Goal: Task Accomplishment & Management: Manage account settings

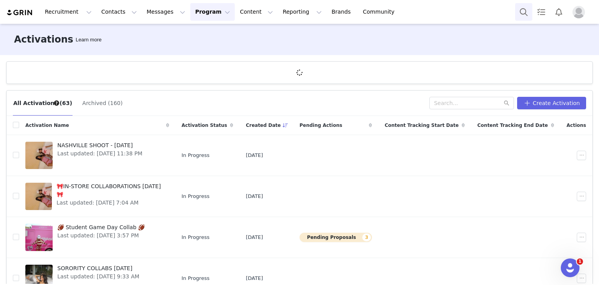
click at [529, 6] on button "Search" at bounding box center [523, 12] width 17 height 18
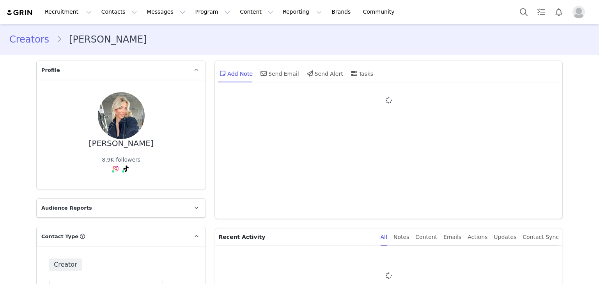
type input "+1 ([GEOGRAPHIC_DATA])"
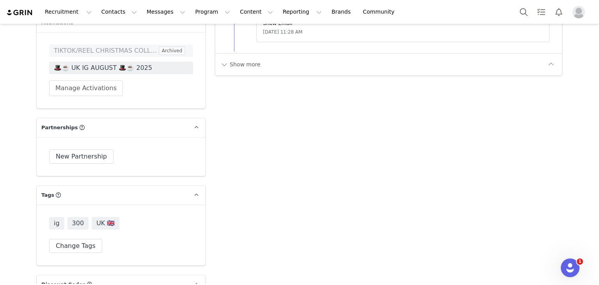
scroll to position [1452, 0]
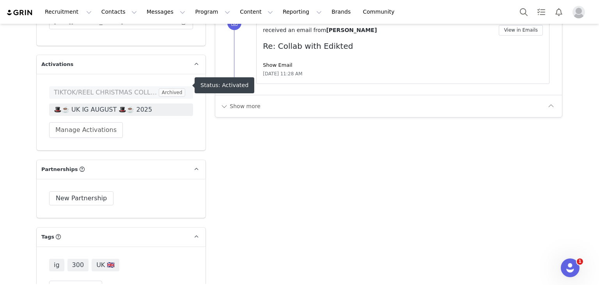
click at [113, 105] on span "🎩☕️ UK IG AUGUST 🎩☕️ 2025" at bounding box center [121, 109] width 135 height 9
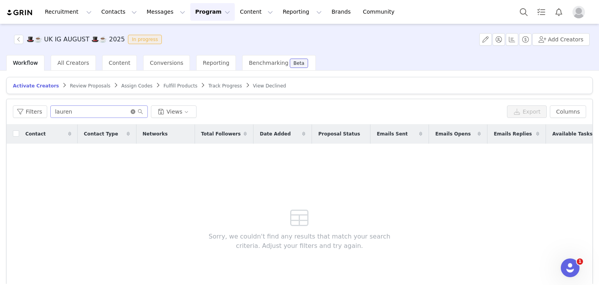
click at [131, 113] on icon "icon: close-circle" at bounding box center [133, 111] width 5 height 5
click at [208, 86] on span "Track Progress" at bounding box center [225, 85] width 34 height 5
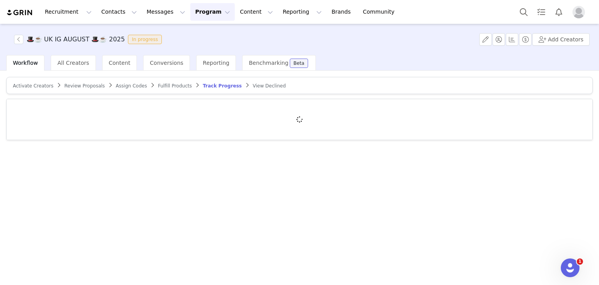
click at [130, 105] on div at bounding box center [300, 119] width 586 height 41
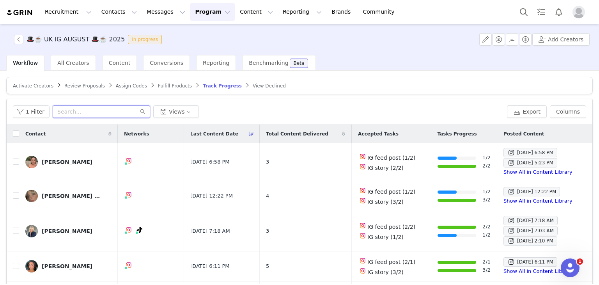
click at [125, 110] on input "text" at bounding box center [102, 111] width 98 height 12
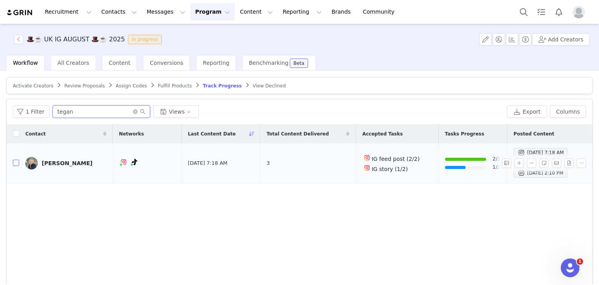
type input "tegan"
click at [18, 162] on input "checkbox" at bounding box center [16, 163] width 6 height 6
checkbox input "true"
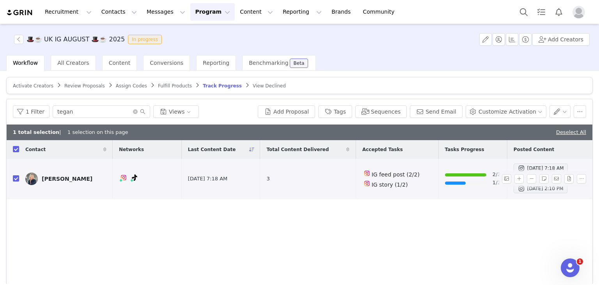
click at [20, 177] on td "Tegan Insley" at bounding box center [66, 179] width 94 height 40
click at [518, 189] on span at bounding box center [522, 188] width 8 height 9
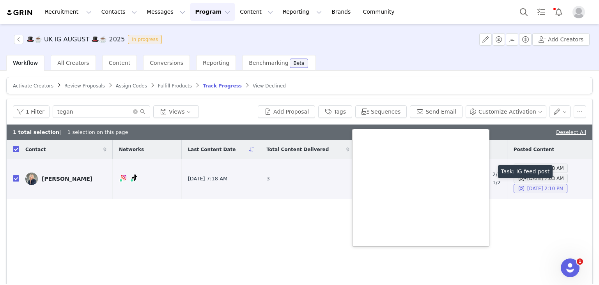
click at [507, 224] on div "Contact Networks Last Content Date Total Content Delivered Accepted Tasks Tasks…" at bounding box center [300, 225] width 586 height 170
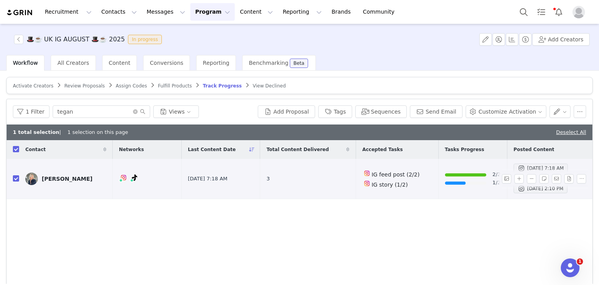
click at [518, 168] on span at bounding box center [522, 167] width 8 height 9
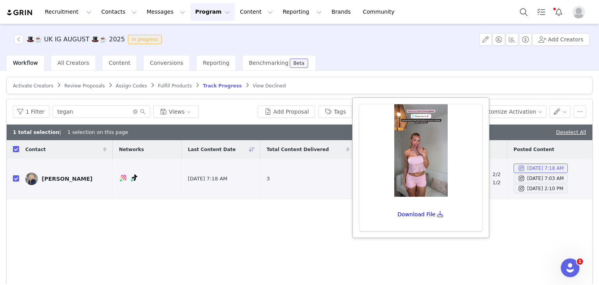
click at [482, 225] on div "Download File" at bounding box center [420, 214] width 123 height 34
click at [499, 218] on div "Contact Networks Last Content Date Total Content Delivered Accepted Tasks Tasks…" at bounding box center [300, 225] width 586 height 170
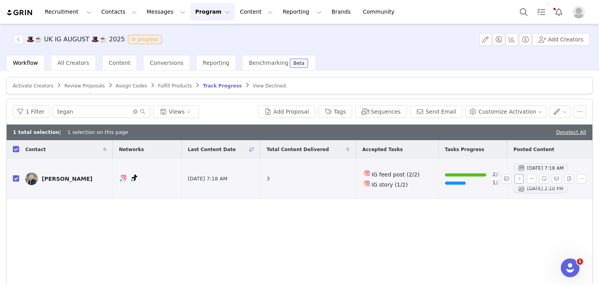
click at [515, 177] on button "button" at bounding box center [519, 178] width 9 height 9
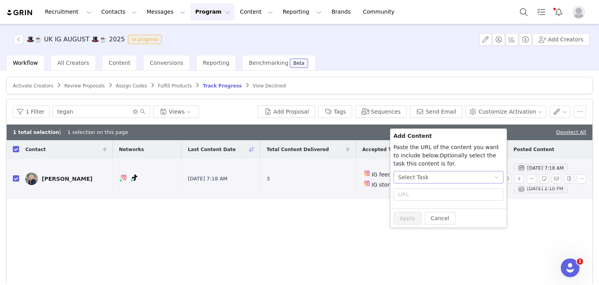
click at [437, 176] on div "Select Task" at bounding box center [446, 177] width 96 height 12
click at [427, 229] on span "(Instagram)" at bounding box center [436, 230] width 32 height 6
radio input "false"
radio input "true"
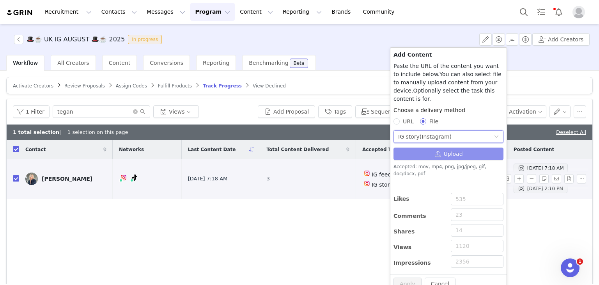
click at [442, 148] on button "Upload" at bounding box center [449, 153] width 110 height 12
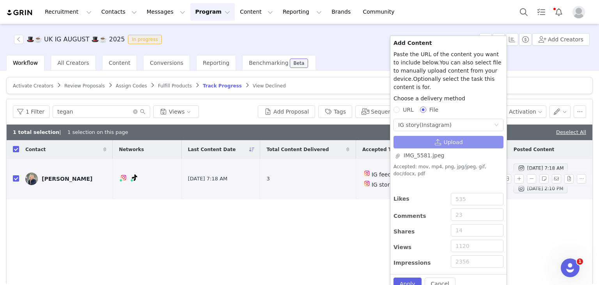
click at [426, 136] on button "Upload" at bounding box center [449, 142] width 110 height 12
click at [408, 277] on button "Apply" at bounding box center [408, 283] width 28 height 12
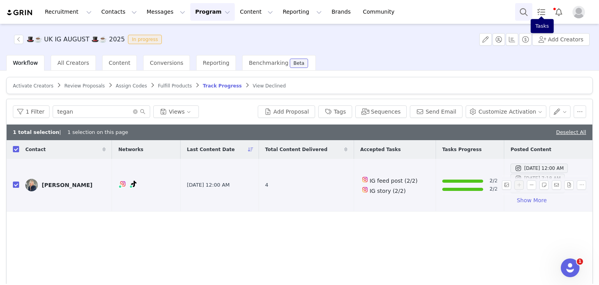
click at [520, 11] on button "Search" at bounding box center [523, 12] width 17 height 18
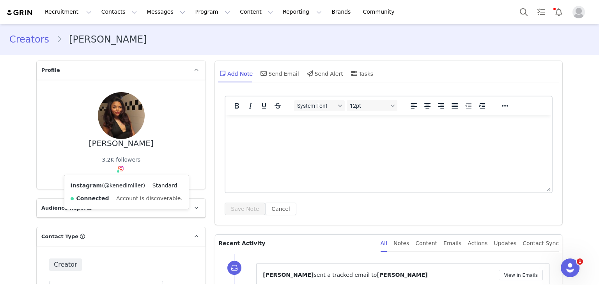
click at [123, 186] on link "@kenedimiller" at bounding box center [123, 185] width 39 height 6
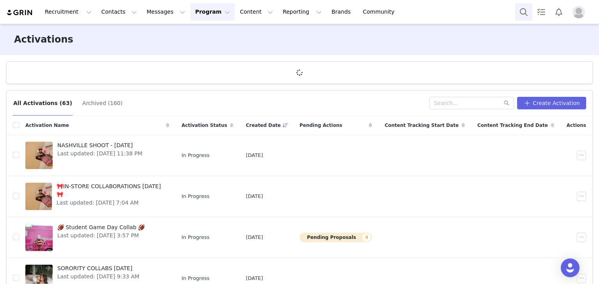
click at [522, 10] on button "Search" at bounding box center [523, 12] width 17 height 18
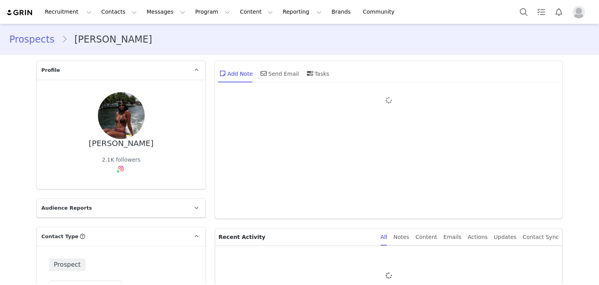
type input "+1 ([GEOGRAPHIC_DATA])"
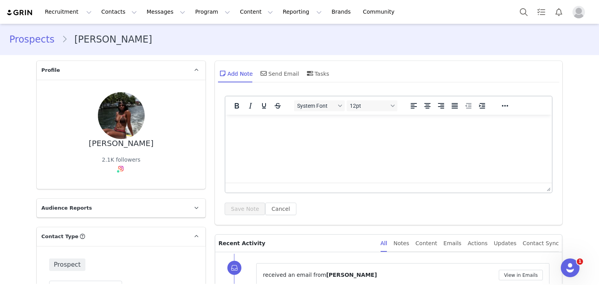
scroll to position [114, 0]
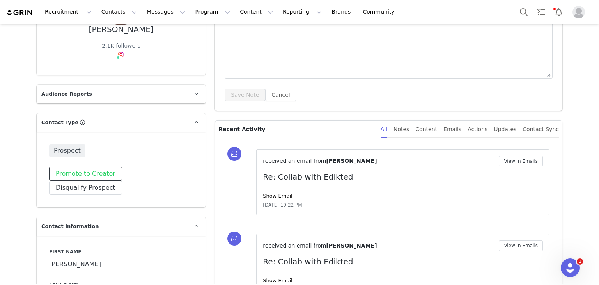
click at [75, 175] on button "Promote to Creator" at bounding box center [85, 174] width 73 height 14
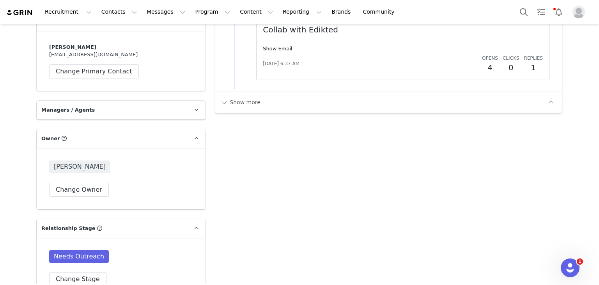
scroll to position [1072, 0]
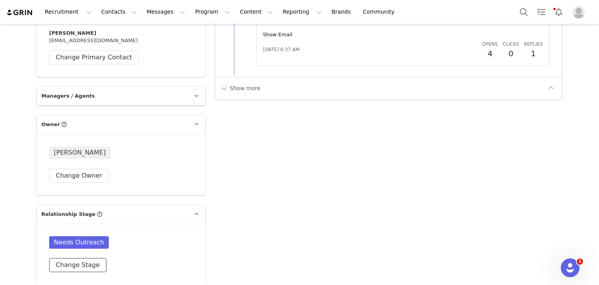
click at [87, 258] on button "Change Stage" at bounding box center [77, 265] width 57 height 14
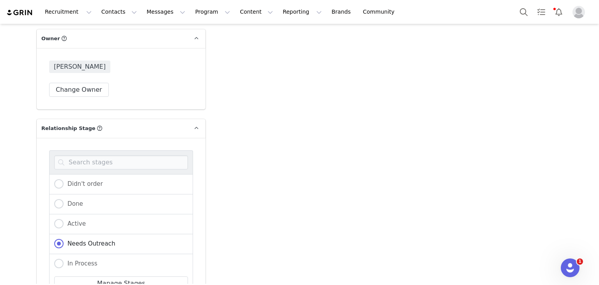
scroll to position [1159, 0]
click at [71, 219] on span "Active" at bounding box center [75, 222] width 22 height 7
click at [64, 218] on input "Active" at bounding box center [58, 223] width 9 height 10
radio input "true"
radio input "false"
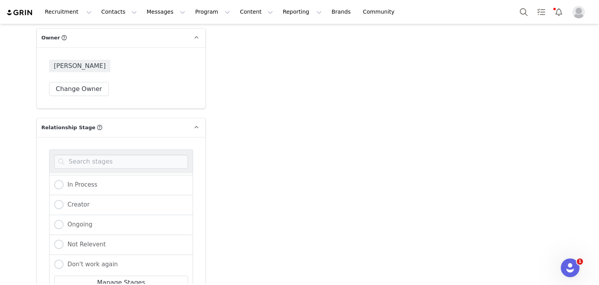
scroll to position [1291, 0]
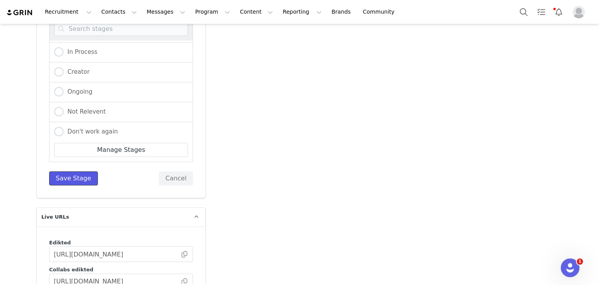
click at [76, 171] on button "Save Stage" at bounding box center [73, 178] width 49 height 14
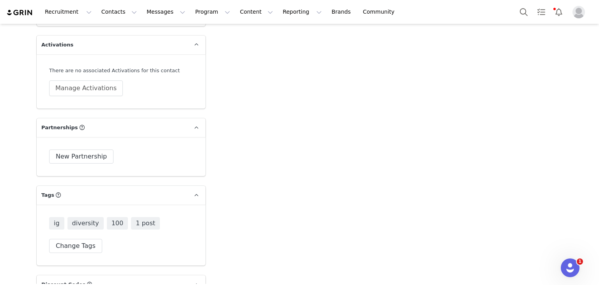
scroll to position [1410, 0]
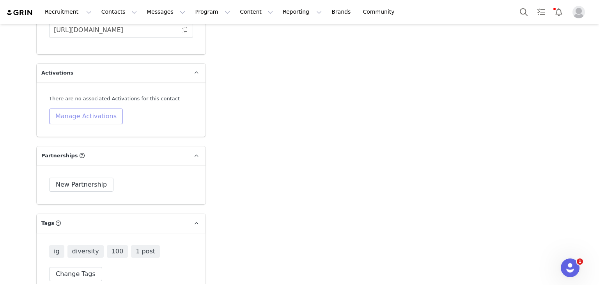
click at [101, 108] on button "Manage Activations" at bounding box center [86, 116] width 74 height 16
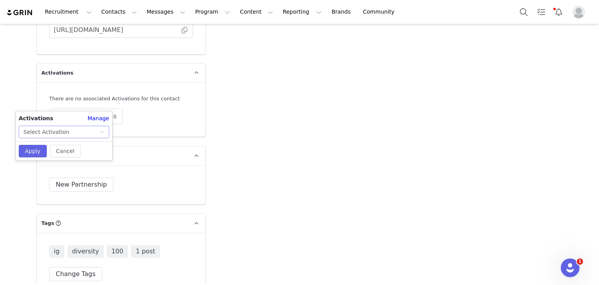
click at [89, 127] on div "Select Activation" at bounding box center [61, 132] width 76 height 12
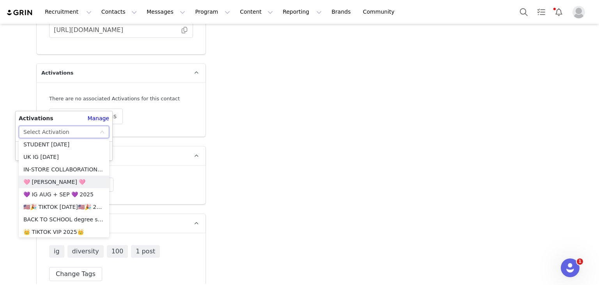
scroll to position [613, 0]
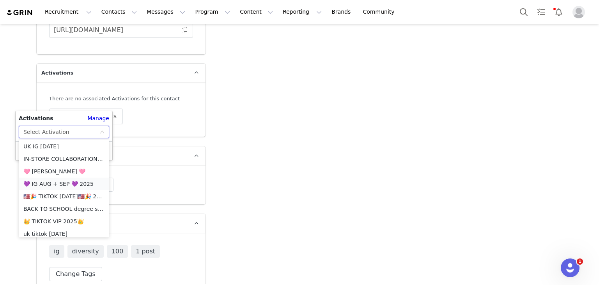
click at [68, 185] on li "💜 IG AUG + SEP 💜 2025" at bounding box center [64, 184] width 91 height 12
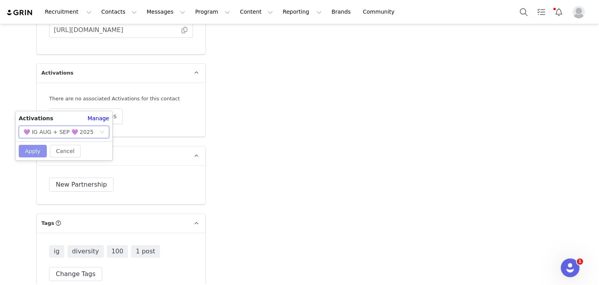
click at [42, 152] on button "Apply" at bounding box center [33, 151] width 28 height 12
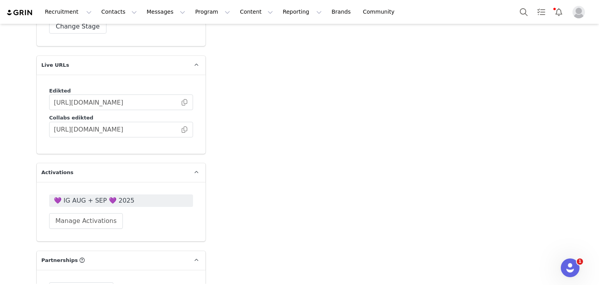
scroll to position [1353, 0]
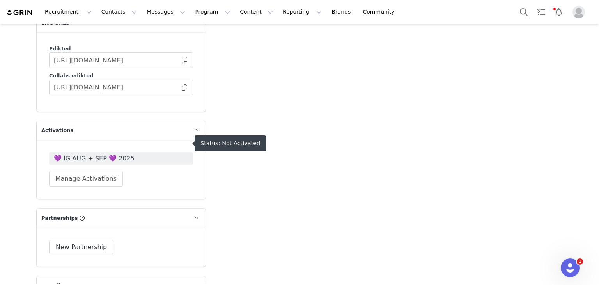
click at [95, 152] on span "💜 IG AUG + SEP 💜 2025" at bounding box center [121, 158] width 144 height 12
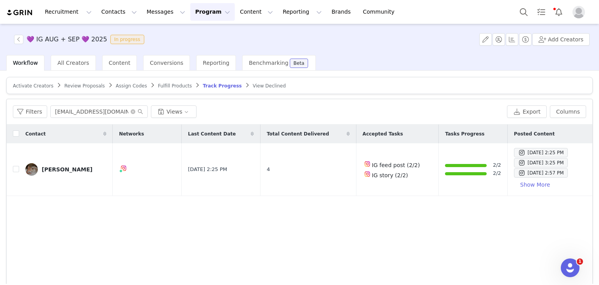
click at [22, 89] on article "Activate Creators Review Proposals Assign Codes Fulfill Products Track Progress…" at bounding box center [299, 85] width 587 height 17
click at [23, 88] on span "Activate Creators" at bounding box center [33, 85] width 41 height 5
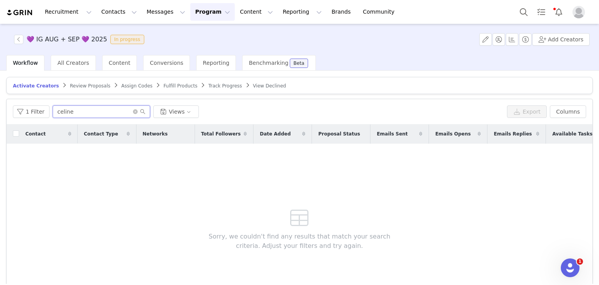
click at [72, 112] on input "celine" at bounding box center [102, 111] width 98 height 12
type input "ericka"
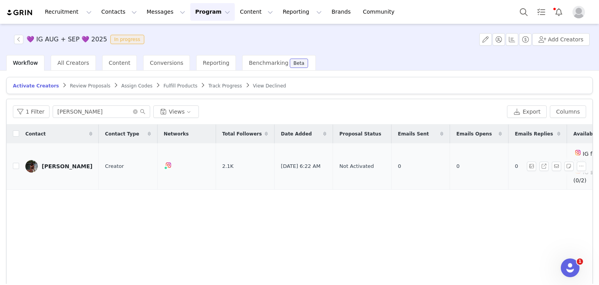
click at [58, 163] on div "Ericka May" at bounding box center [67, 166] width 51 height 6
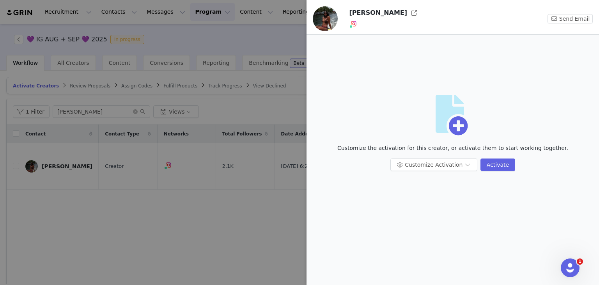
click at [108, 204] on div at bounding box center [299, 142] width 599 height 285
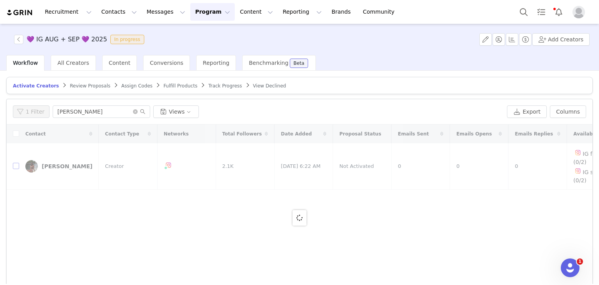
click at [17, 163] on input "checkbox" at bounding box center [16, 166] width 6 height 6
checkbox input "true"
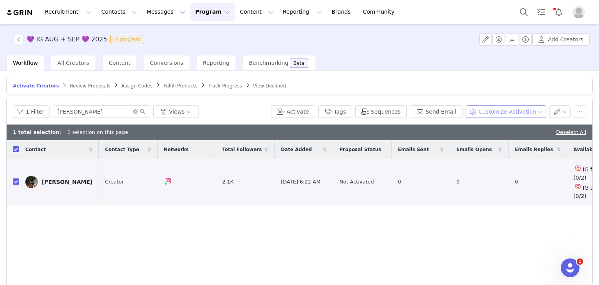
click at [481, 110] on button "Customize Activation" at bounding box center [506, 111] width 81 height 12
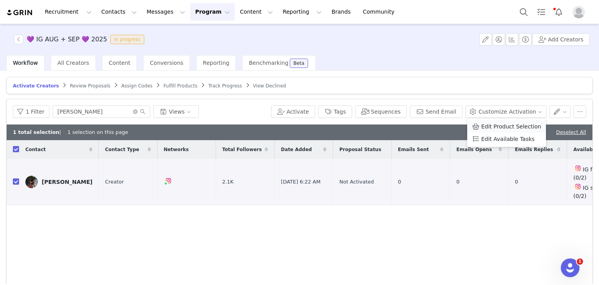
click at [487, 128] on span "Edit Product Selection" at bounding box center [511, 126] width 60 height 9
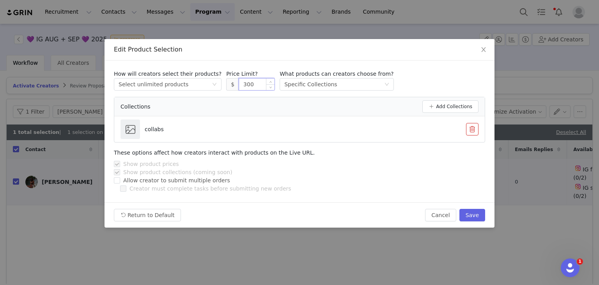
click at [242, 88] on input "300" at bounding box center [257, 84] width 36 height 12
click at [472, 216] on button "Save" at bounding box center [473, 215] width 26 height 12
type input "300"
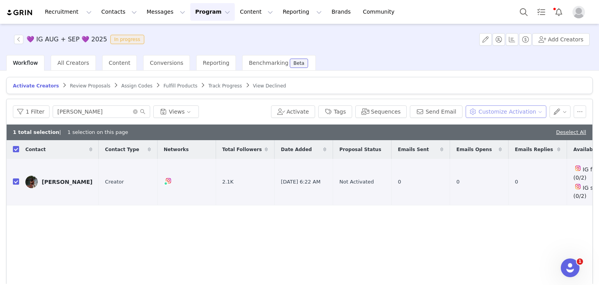
click at [479, 107] on button "Customize Activation" at bounding box center [506, 111] width 81 height 12
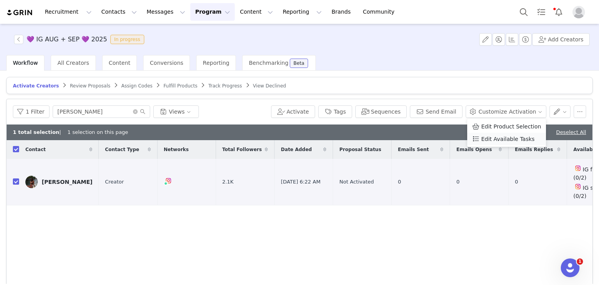
click at [501, 141] on span "Edit Available Tasks" at bounding box center [507, 139] width 53 height 9
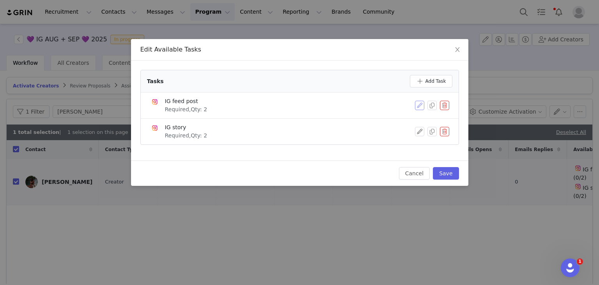
click at [422, 103] on button "button" at bounding box center [419, 105] width 9 height 9
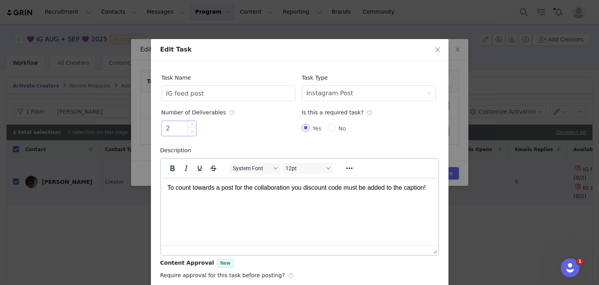
type input "1"
click at [189, 133] on span "Decrease Value" at bounding box center [192, 131] width 8 height 9
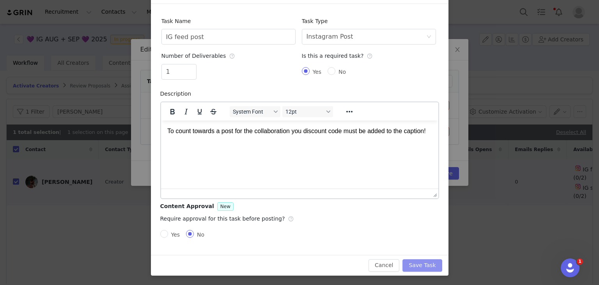
click at [424, 266] on button "Save Task" at bounding box center [422, 265] width 39 height 12
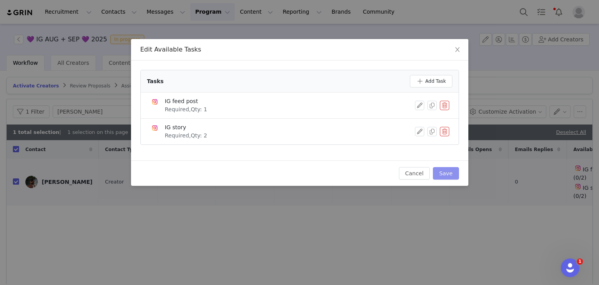
click at [444, 175] on button "Save" at bounding box center [446, 173] width 26 height 12
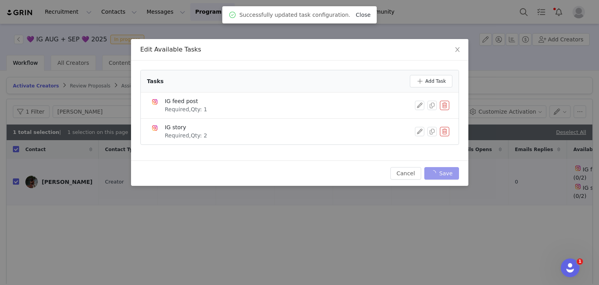
click at [361, 15] on link "Close" at bounding box center [363, 15] width 15 height 6
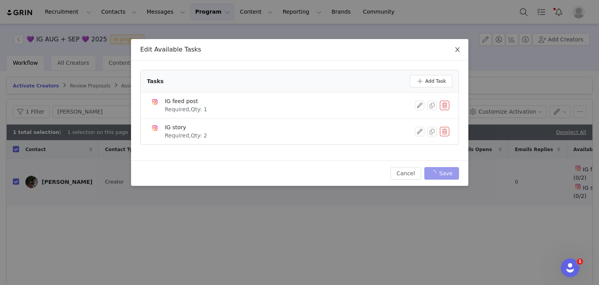
click at [460, 54] on span "Close" at bounding box center [458, 50] width 22 height 22
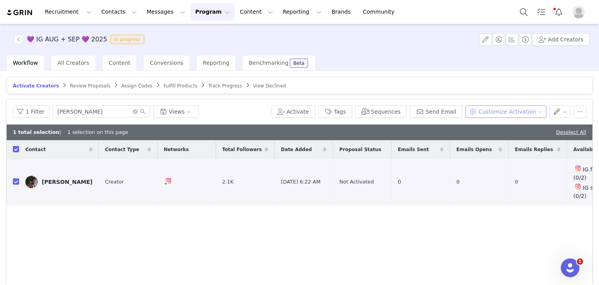
click at [490, 113] on button "Customize Activation" at bounding box center [506, 111] width 81 height 12
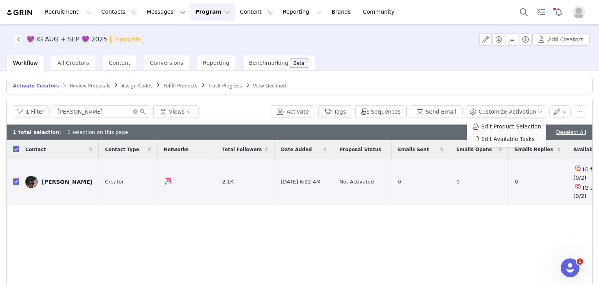
click at [494, 138] on span "Edit Available Tasks" at bounding box center [507, 139] width 53 height 9
click at [517, 11] on button "Search" at bounding box center [523, 12] width 17 height 18
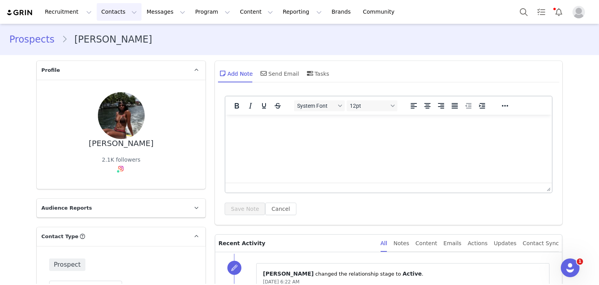
click at [112, 17] on button "Contacts Contacts" at bounding box center [119, 12] width 45 height 18
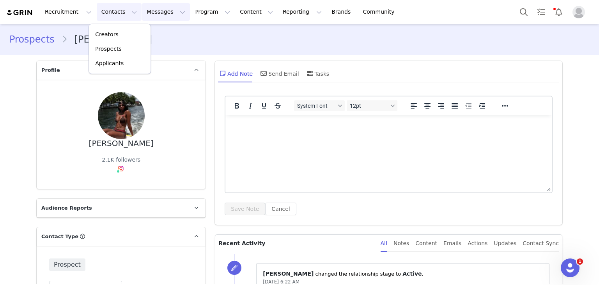
click at [142, 11] on button "Messages Messages" at bounding box center [166, 12] width 48 height 18
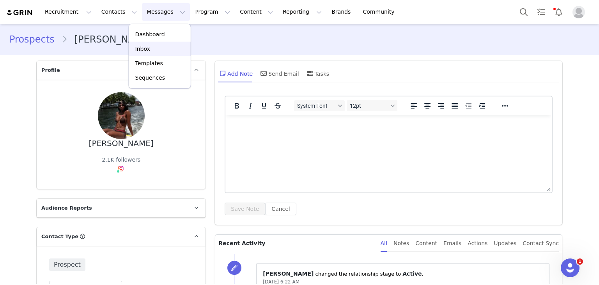
click at [147, 49] on p "Inbox" at bounding box center [142, 49] width 15 height 8
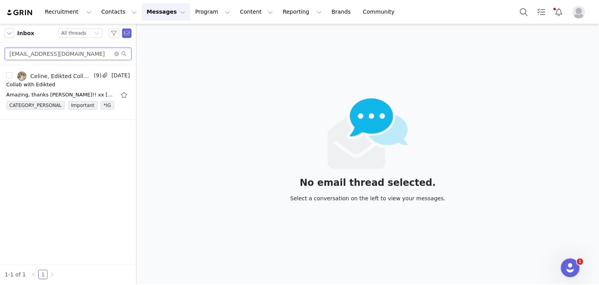
click at [83, 54] on input "celinekmn@web.de" at bounding box center [68, 54] width 127 height 12
click at [115, 53] on icon "icon: close-circle" at bounding box center [116, 54] width 5 height 5
click at [92, 55] on input "text" at bounding box center [68, 54] width 127 height 12
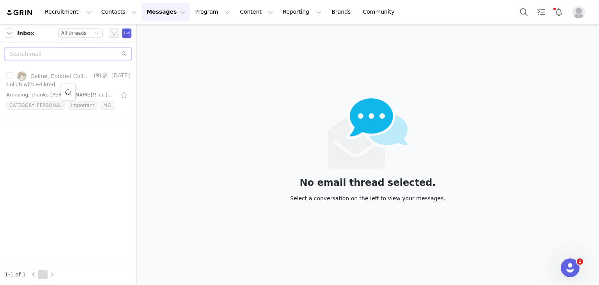
paste input "mayericka71@gmail.com"
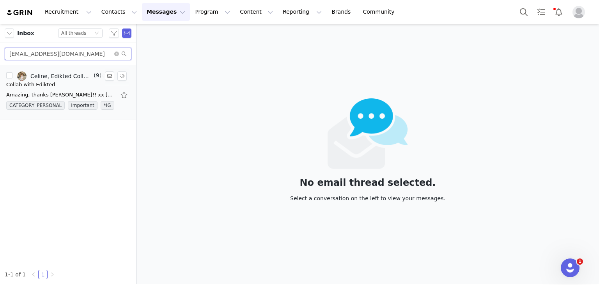
type input "mayericka71@gmail.com"
click at [71, 81] on div "Collab with Edikted" at bounding box center [68, 85] width 124 height 8
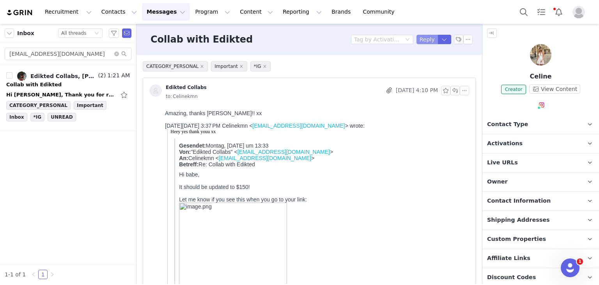
click at [421, 38] on button "Reply" at bounding box center [427, 39] width 21 height 9
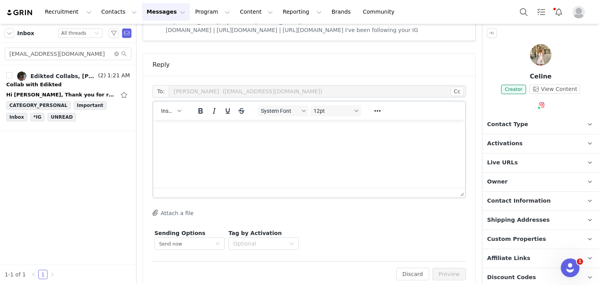
scroll to position [1051, 0]
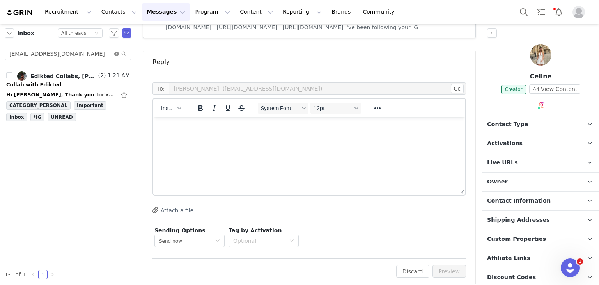
click at [117, 55] on icon "icon: close-circle" at bounding box center [116, 54] width 5 height 5
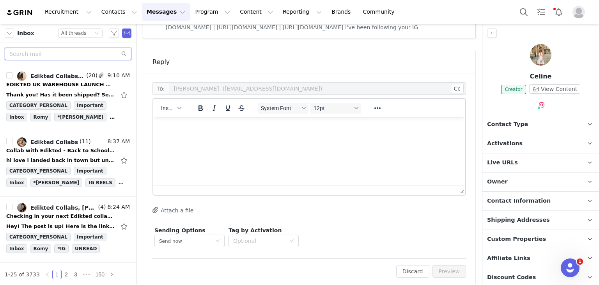
click at [79, 55] on input "text" at bounding box center [68, 54] width 127 height 12
paste input "mayericka71@gmail.com"
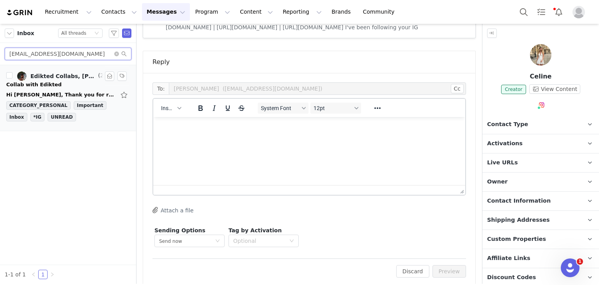
type input "mayericka71@gmail.com"
click at [40, 83] on div "Collab with Edikted" at bounding box center [33, 85] width 55 height 8
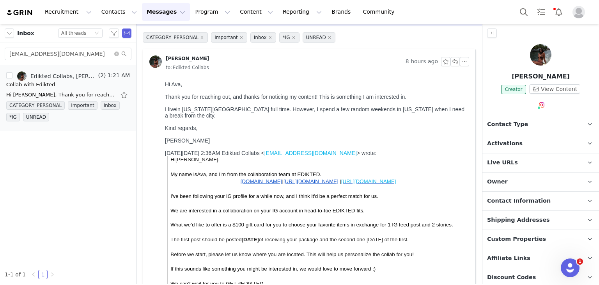
scroll to position [0, 0]
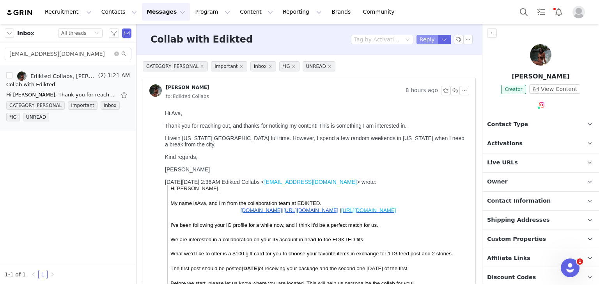
click at [425, 41] on button "Reply" at bounding box center [427, 39] width 21 height 9
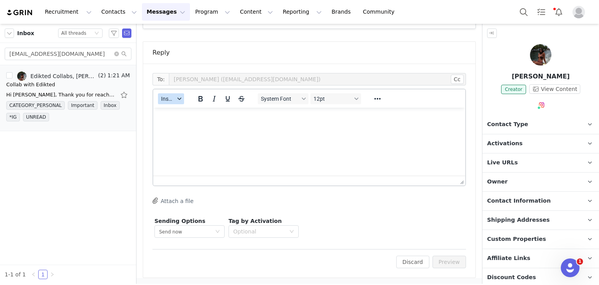
click at [176, 99] on div "button" at bounding box center [179, 99] width 6 height 4
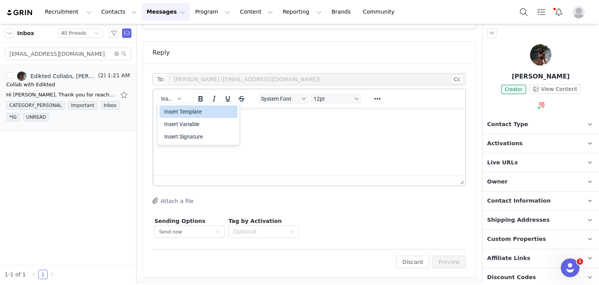
click at [185, 110] on div "Insert Template" at bounding box center [199, 111] width 70 height 9
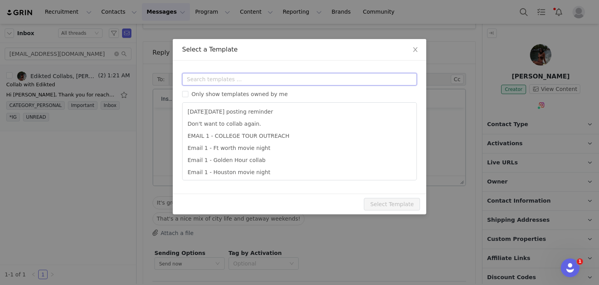
click at [223, 81] on input "text" at bounding box center [299, 79] width 235 height 12
click at [220, 78] on input "em" at bounding box center [299, 79] width 235 height 12
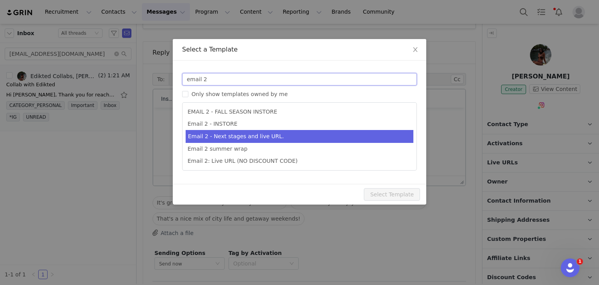
type input "email 2"
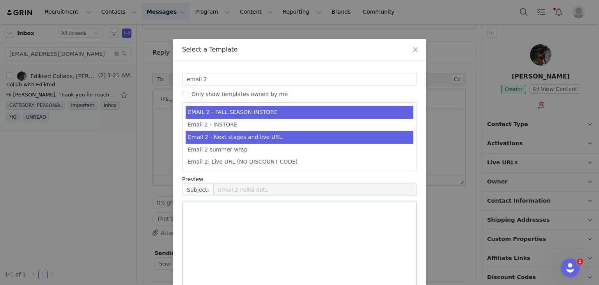
click at [253, 134] on li "Email 2 - Next stages and live URL." at bounding box center [300, 137] width 228 height 13
type input "Collab with Edikted"
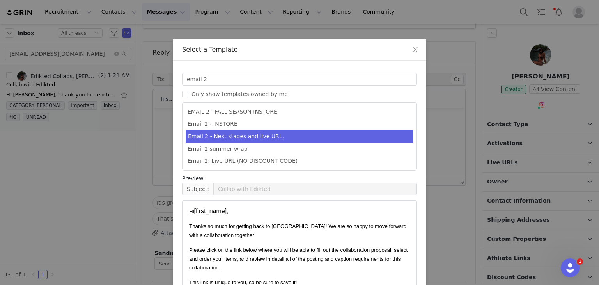
scroll to position [52, 0]
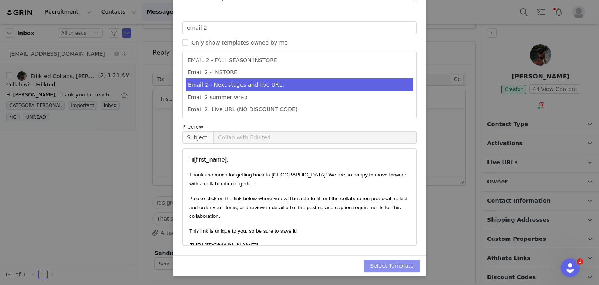
click at [385, 269] on button "Select Template" at bounding box center [392, 265] width 56 height 12
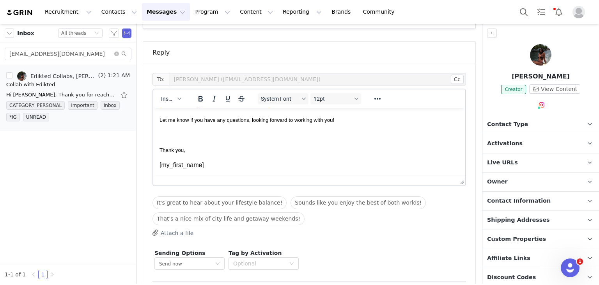
scroll to position [414, 0]
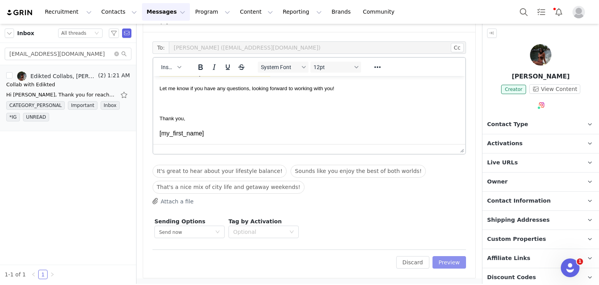
click at [440, 263] on button "Preview" at bounding box center [450, 262] width 34 height 12
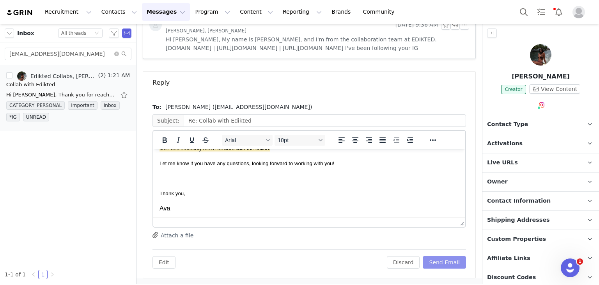
scroll to position [188, 0]
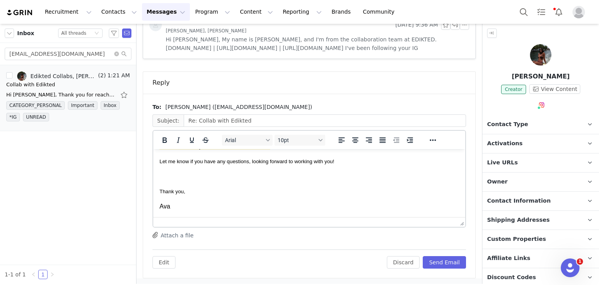
click at [440, 254] on div "Edit Discard Send Email" at bounding box center [310, 258] width 314 height 19
click at [438, 258] on button "Send Email" at bounding box center [444, 262] width 43 height 12
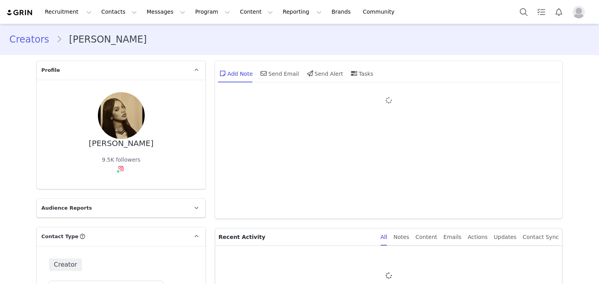
type input "+1 ([GEOGRAPHIC_DATA])"
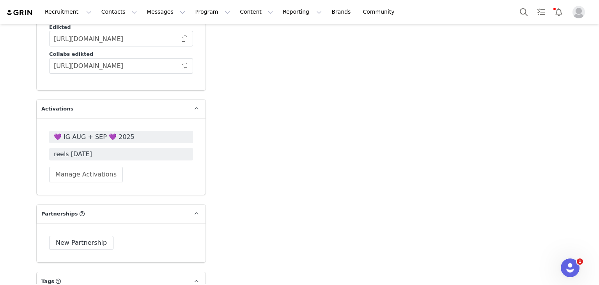
scroll to position [1407, 0]
click at [97, 133] on span "💜 IG AUG + SEP 💜 2025" at bounding box center [121, 137] width 135 height 9
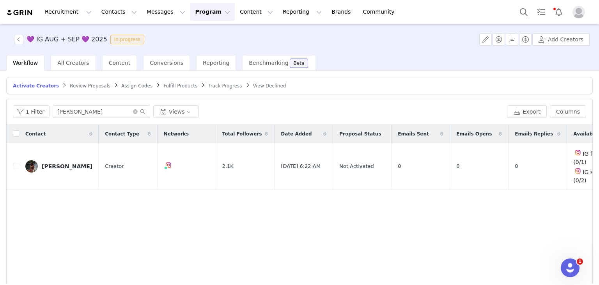
click at [208, 83] on span "Track Progress" at bounding box center [225, 85] width 34 height 5
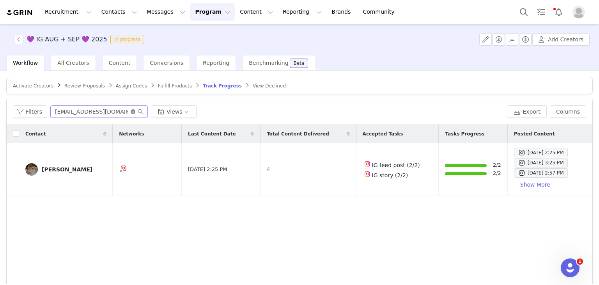
click at [131, 110] on icon "icon: close-circle" at bounding box center [133, 111] width 5 height 5
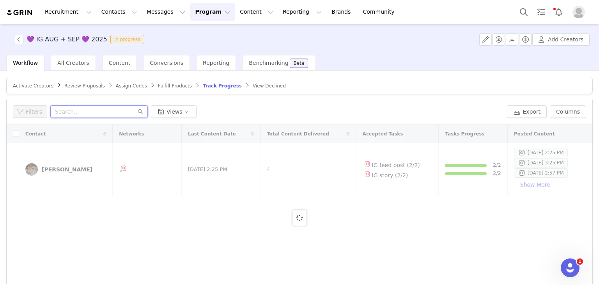
click at [131, 110] on input "text" at bounding box center [99, 111] width 98 height 12
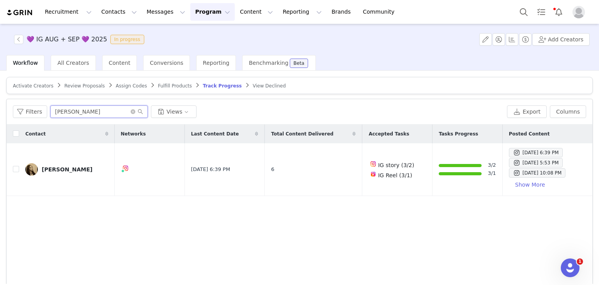
type input "[PERSON_NAME]"
click at [520, 12] on button "Search" at bounding box center [523, 12] width 17 height 18
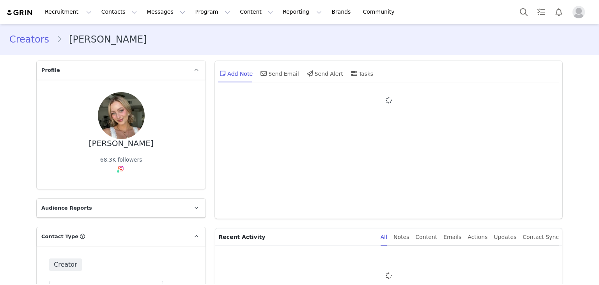
type input "+1 ([GEOGRAPHIC_DATA])"
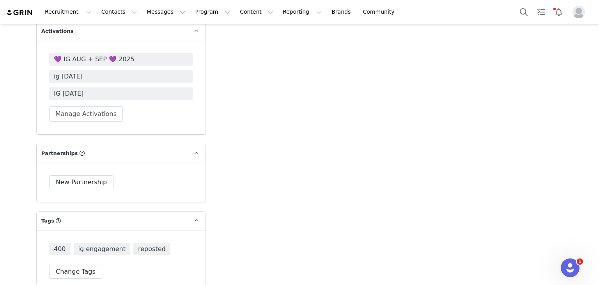
scroll to position [1423, 0]
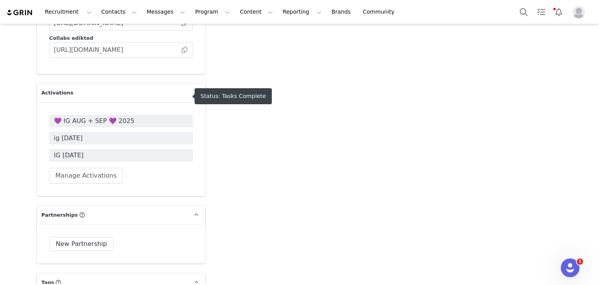
click at [114, 116] on span "💜 IG AUG + SEP 💜 2025" at bounding box center [121, 120] width 135 height 9
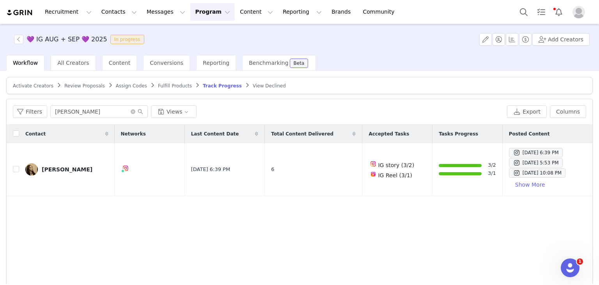
click at [37, 90] on article "Activate Creators Review Proposals Assign Codes Fulfill Products Track Progress…" at bounding box center [299, 85] width 587 height 17
click at [37, 83] on span "Activate Creators" at bounding box center [33, 85] width 41 height 5
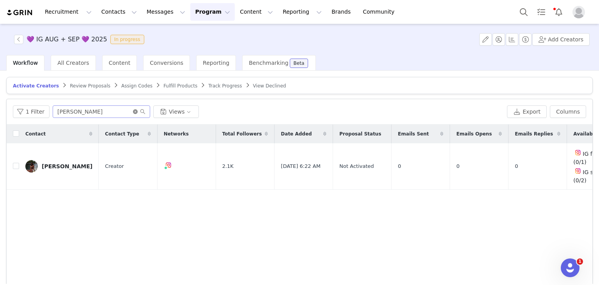
click at [134, 111] on icon "icon: close-circle" at bounding box center [135, 111] width 5 height 5
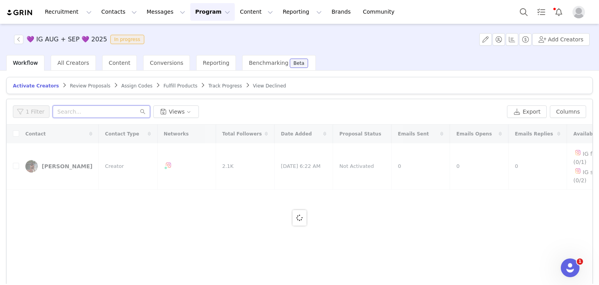
click at [134, 111] on input "text" at bounding box center [102, 111] width 98 height 12
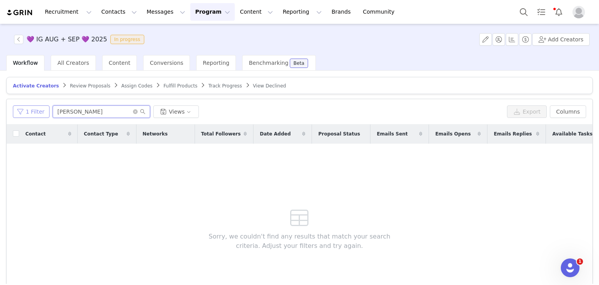
type input "[PERSON_NAME]"
click at [37, 106] on button "1 Filter" at bounding box center [31, 111] width 37 height 12
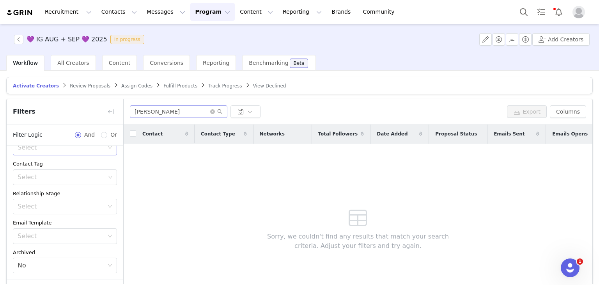
scroll to position [55, 0]
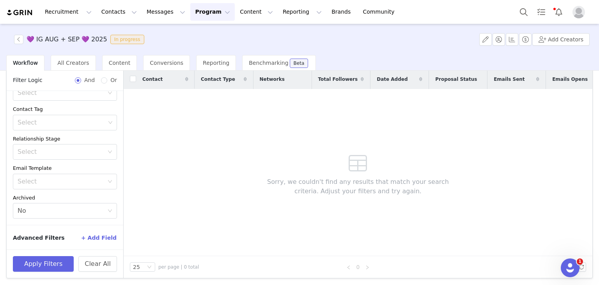
click at [149, 197] on div "Contact Contact Type Networks Total Followers Date Added Proposal Status Emails…" at bounding box center [358, 163] width 469 height 186
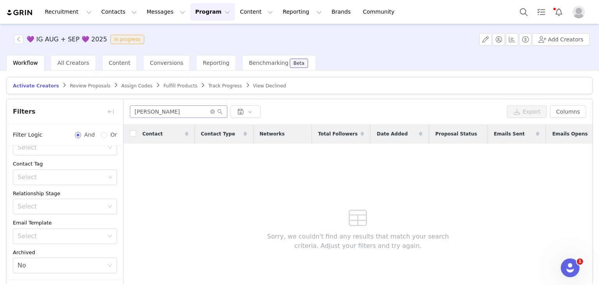
click at [208, 87] on span "Track Progress" at bounding box center [225, 85] width 34 height 5
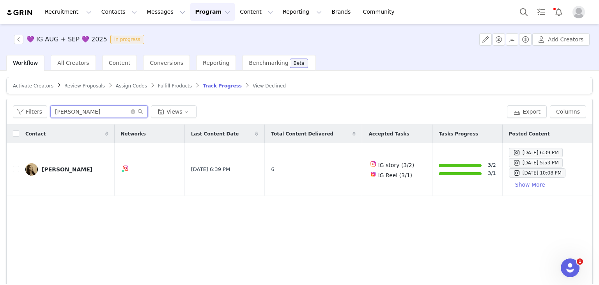
click at [143, 114] on input "regina" at bounding box center [99, 111] width 98 height 12
click at [131, 109] on icon "icon: close-circle" at bounding box center [133, 111] width 5 height 5
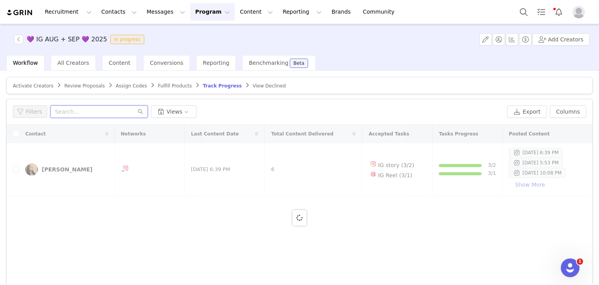
drag, startPoint x: 131, startPoint y: 108, endPoint x: 115, endPoint y: 114, distance: 16.8
click at [115, 114] on input "text" at bounding box center [99, 111] width 98 height 12
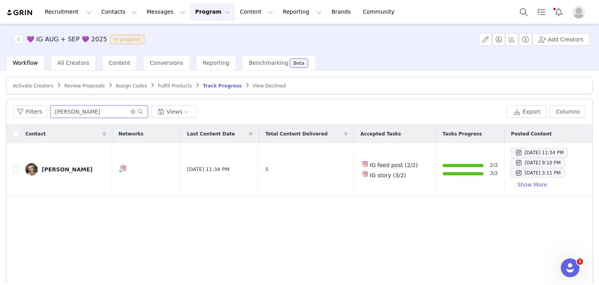
type input "[PERSON_NAME]"
click at [525, 7] on button "Search" at bounding box center [523, 12] width 17 height 18
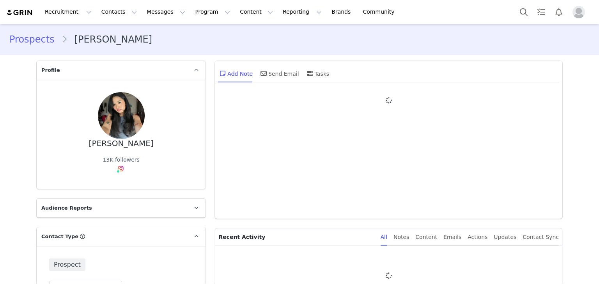
type input "+1 ([GEOGRAPHIC_DATA])"
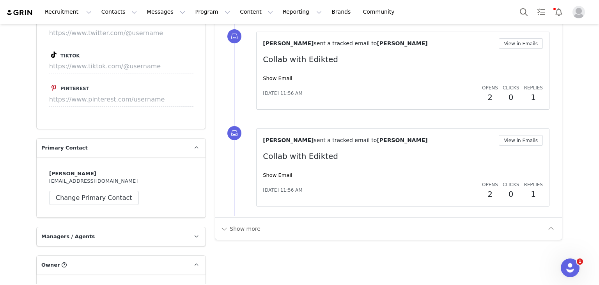
scroll to position [852, 0]
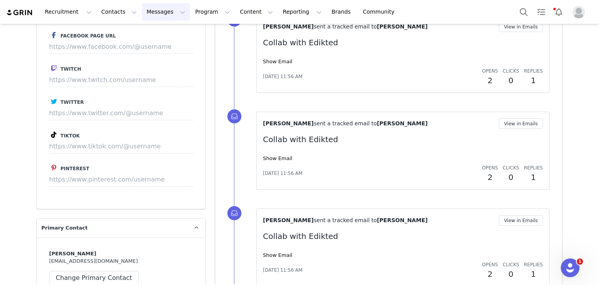
click at [142, 13] on button "Messages Messages" at bounding box center [166, 12] width 48 height 18
click at [170, 47] on div "Inbox" at bounding box center [160, 49] width 52 height 8
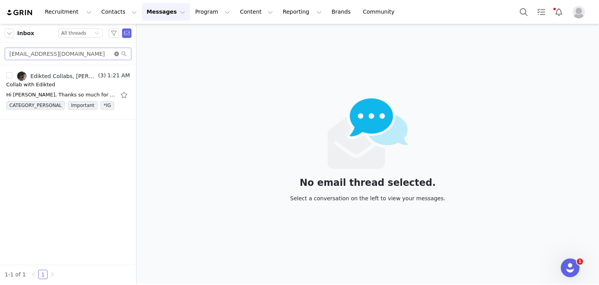
click at [115, 53] on icon "icon: close-circle" at bounding box center [116, 54] width 5 height 5
click at [98, 53] on input "text" at bounding box center [68, 54] width 127 height 12
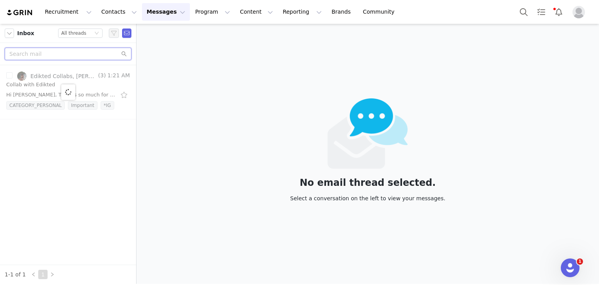
paste input "nabichi.co21@gmail.com"
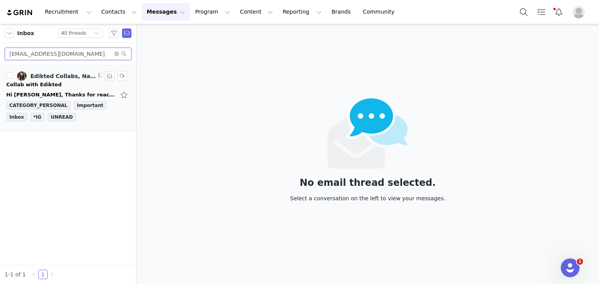
type input "nabichi.co21@gmail.com"
click at [63, 78] on div "Edikted Collabs, Nabina" at bounding box center [63, 76] width 66 height 6
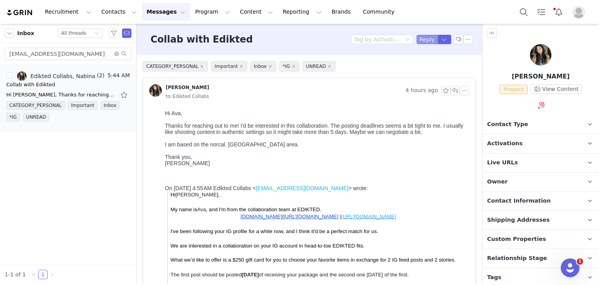
click at [426, 43] on button "Reply" at bounding box center [427, 39] width 21 height 9
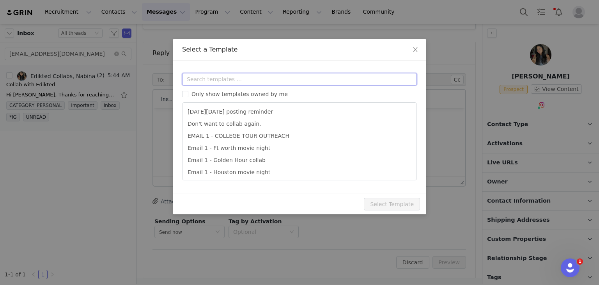
click at [215, 80] on input "text" at bounding box center [299, 79] width 235 height 12
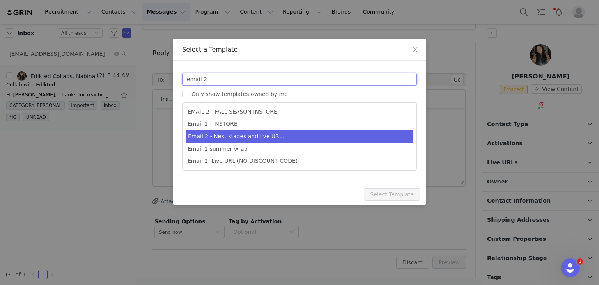
type input "email 2"
click at [194, 139] on li "Email 2 - Next stages and live URL." at bounding box center [300, 136] width 228 height 13
type input "Collab with Edikted"
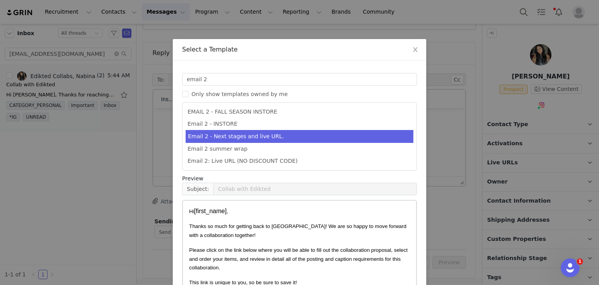
scroll to position [52, 0]
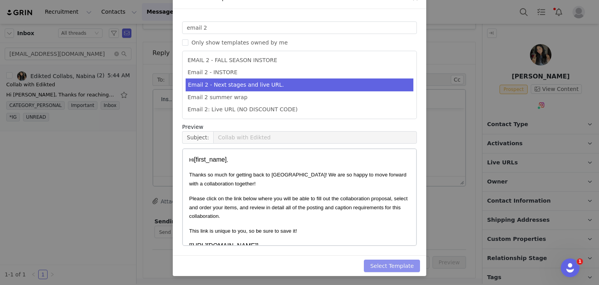
click at [383, 264] on button "Select Template" at bounding box center [392, 265] width 56 height 12
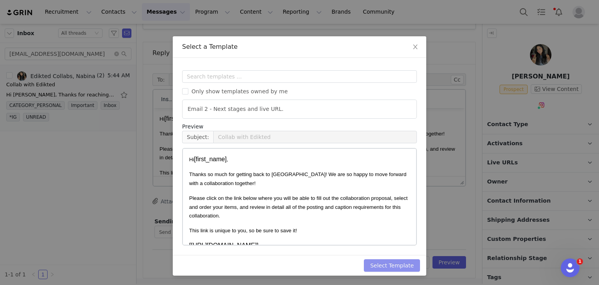
scroll to position [0, 0]
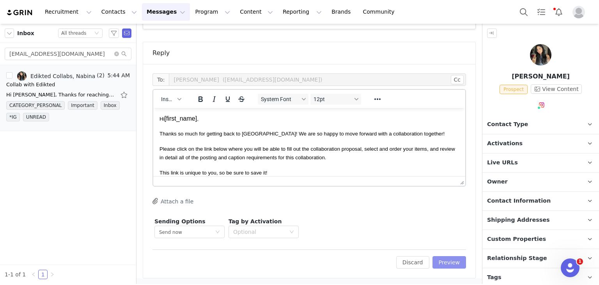
click at [439, 261] on button "Preview" at bounding box center [450, 262] width 34 height 12
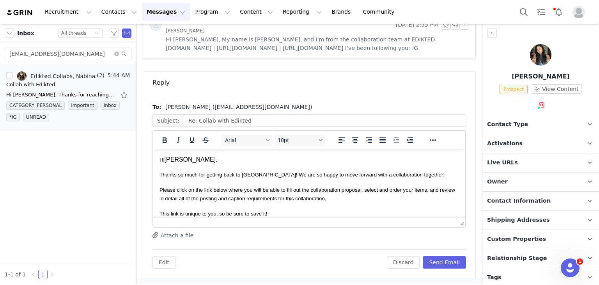
click at [203, 156] on p "Hi Nabina ," at bounding box center [310, 159] width 300 height 9
click at [250, 175] on span "Thanks so much for getting back to us! We are so happy to move forward with a c…" at bounding box center [302, 175] width 285 height 6
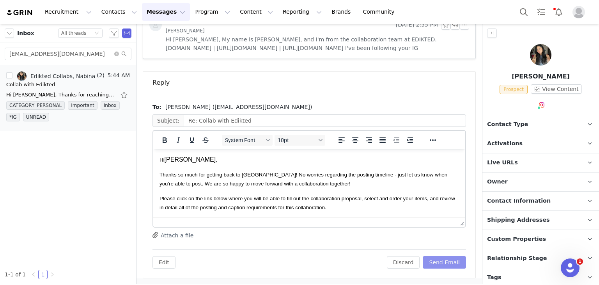
click button "Send Email"
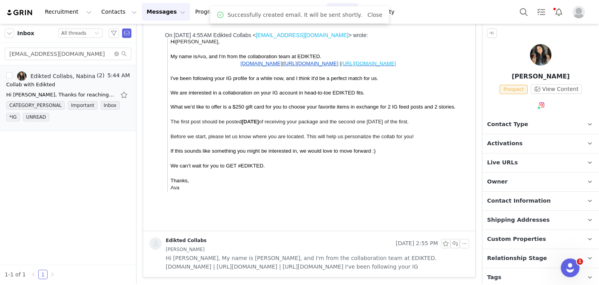
scroll to position [153, 0]
click button "Search"
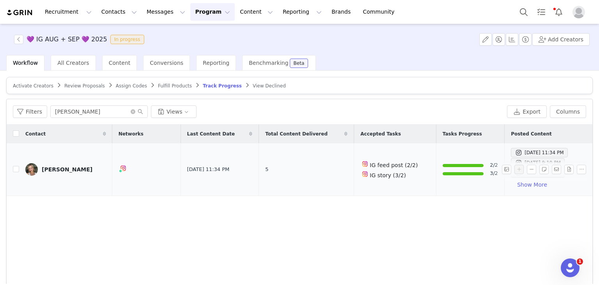
click at [19, 167] on td "[PERSON_NAME]" at bounding box center [65, 169] width 93 height 53
click at [14, 169] on input "checkbox" at bounding box center [16, 169] width 6 height 6
checkbox input "true"
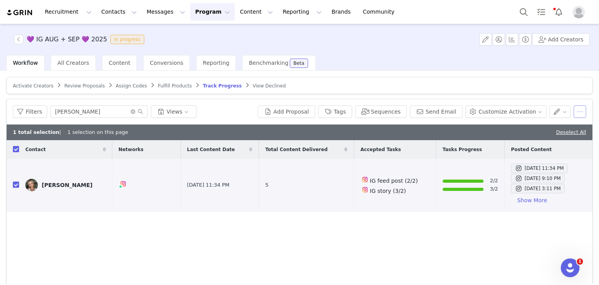
click at [575, 111] on button "button" at bounding box center [580, 111] width 12 height 12
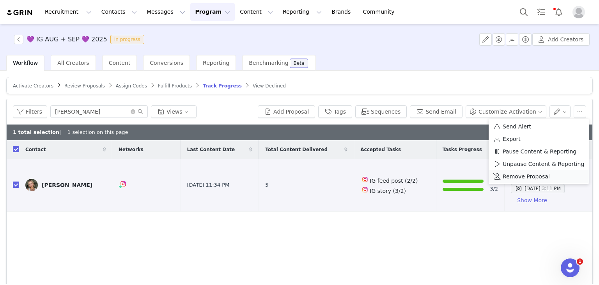
click at [531, 178] on span "Remove Proposal" at bounding box center [526, 176] width 47 height 9
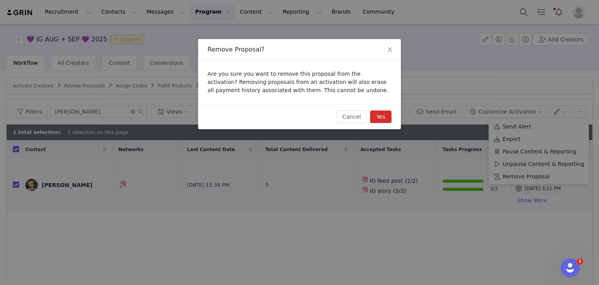
click at [382, 119] on button "Yes" at bounding box center [380, 116] width 21 height 12
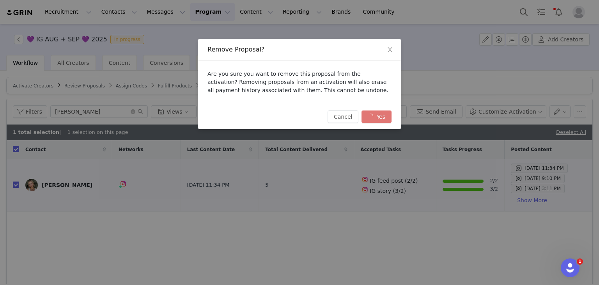
checkbox input "false"
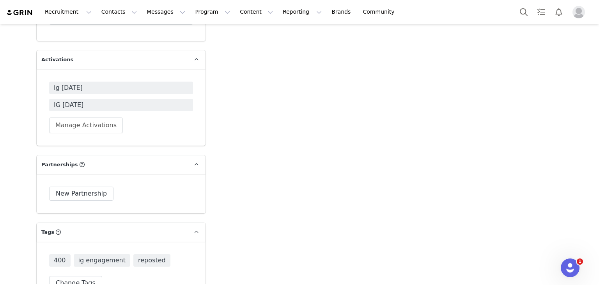
scroll to position [1413, 0]
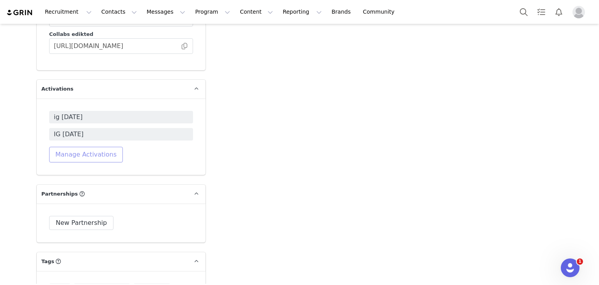
click at [69, 147] on button "Manage Activations" at bounding box center [86, 155] width 74 height 16
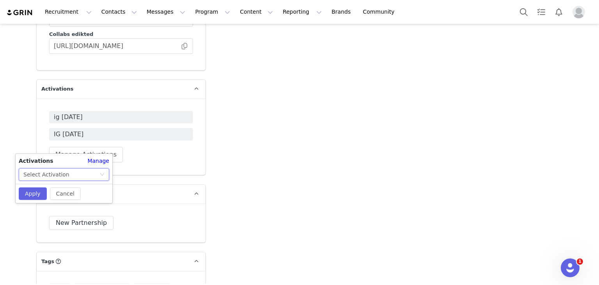
click at [42, 177] on div "Select Activation" at bounding box center [46, 175] width 46 height 12
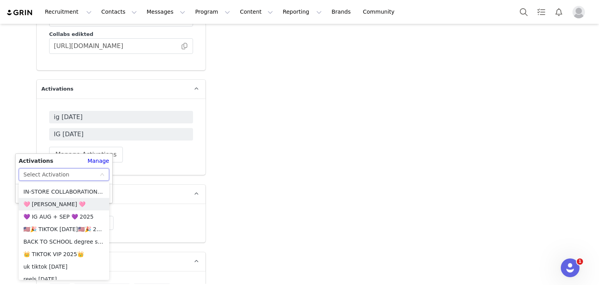
scroll to position [626, 0]
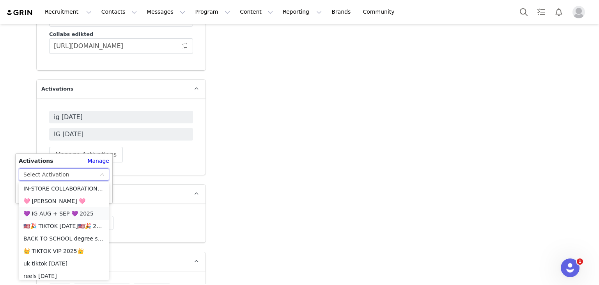
click at [52, 216] on li "💜 IG AUG + SEP 💜 2025" at bounding box center [64, 213] width 91 height 12
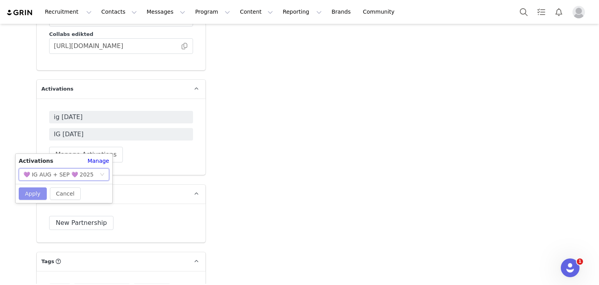
click at [33, 195] on button "Apply" at bounding box center [33, 193] width 28 height 12
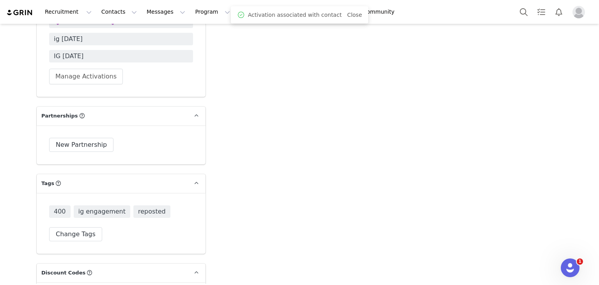
scroll to position [1450, 0]
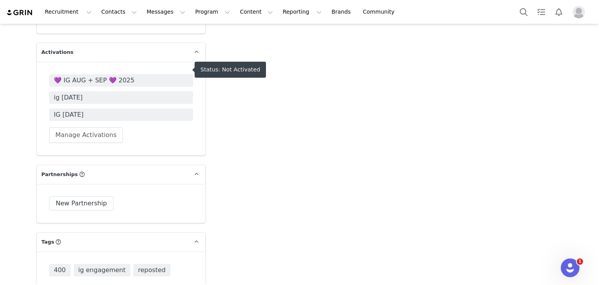
drag, startPoint x: 87, startPoint y: 66, endPoint x: 72, endPoint y: 77, distance: 19.0
click at [72, 77] on div "💜 IG AUG + SEP 💜 2025 ig [DATE] IG [DATE]" at bounding box center [121, 97] width 144 height 47
click at [82, 76] on span "💜 IG AUG + SEP 💜 2025" at bounding box center [121, 80] width 135 height 9
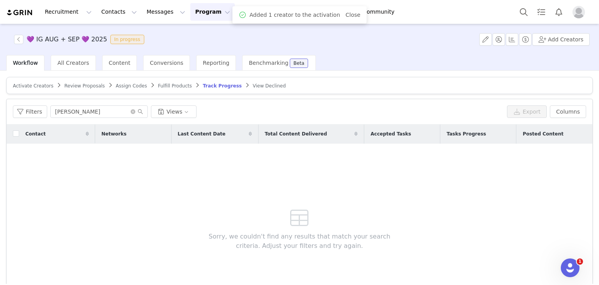
click at [39, 92] on article "Activate Creators Review Proposals Assign Codes Fulfill Products Track Progress…" at bounding box center [299, 85] width 587 height 17
click at [34, 87] on span "Activate Creators" at bounding box center [33, 85] width 41 height 5
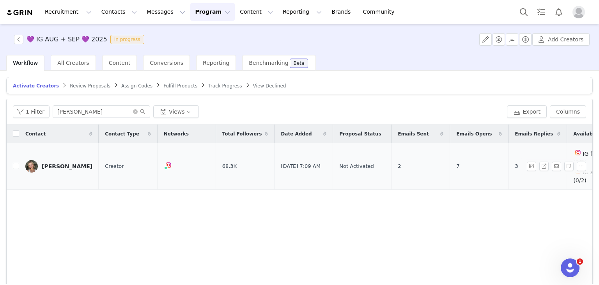
click at [21, 160] on td "[PERSON_NAME]" at bounding box center [59, 166] width 80 height 46
click at [11, 158] on td at bounding box center [13, 166] width 12 height 46
click at [16, 163] on input "checkbox" at bounding box center [16, 166] width 6 height 6
checkbox input "true"
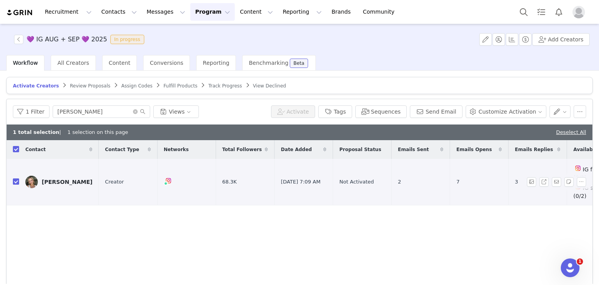
checkbox input "true"
click at [497, 114] on button "Customize Activation" at bounding box center [506, 111] width 81 height 12
click at [485, 127] on span "Edit Product Selection" at bounding box center [511, 126] width 60 height 9
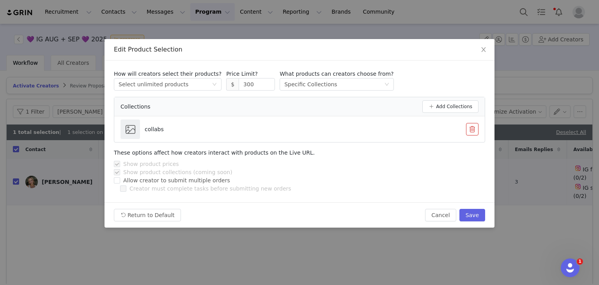
click at [250, 75] on p "Price Limit?" at bounding box center [250, 74] width 49 height 8
click at [247, 84] on input "300" at bounding box center [257, 84] width 36 height 12
click at [472, 215] on button "Save" at bounding box center [473, 215] width 26 height 12
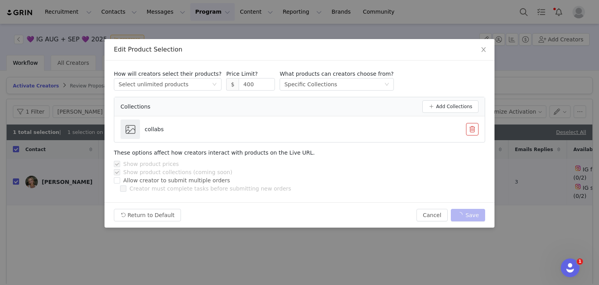
type input "300"
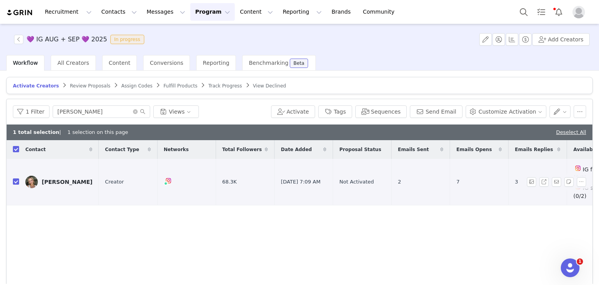
click at [57, 179] on div "[PERSON_NAME]" at bounding box center [67, 182] width 51 height 6
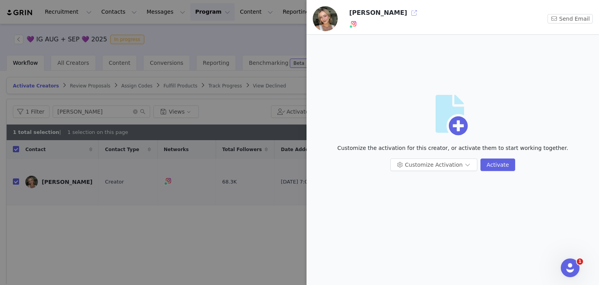
click at [408, 16] on button "button" at bounding box center [414, 13] width 12 height 12
click at [279, 96] on div at bounding box center [299, 142] width 599 height 285
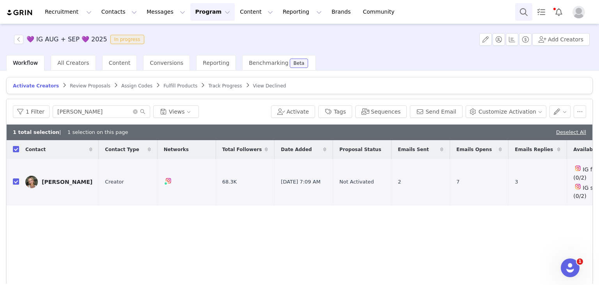
click at [526, 10] on button "Search" at bounding box center [523, 12] width 17 height 18
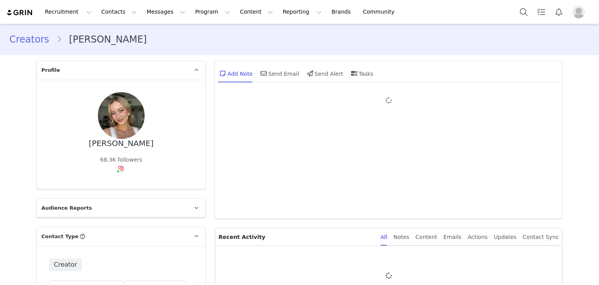
type input "+1 ([GEOGRAPHIC_DATA])"
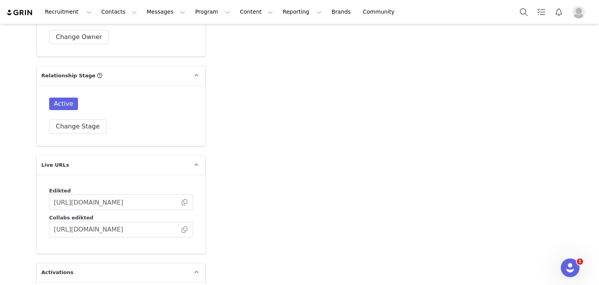
scroll to position [1230, 0]
click at [184, 229] on span at bounding box center [185, 229] width 8 height 0
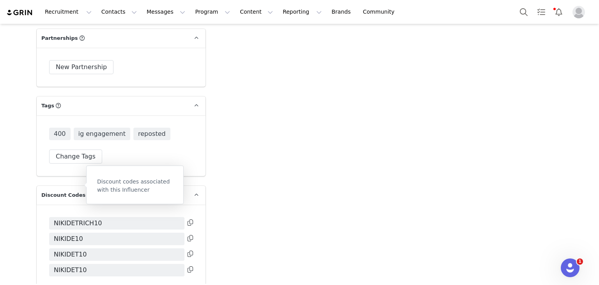
scroll to position [1720, 0]
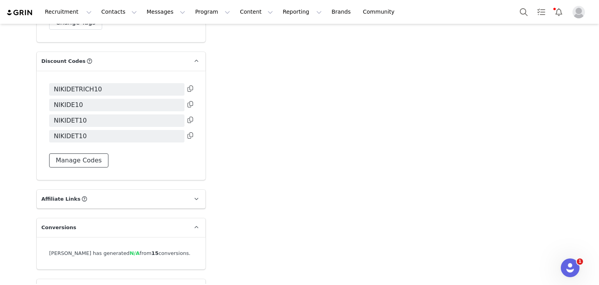
click at [68, 153] on button "Manage Codes" at bounding box center [78, 160] width 59 height 14
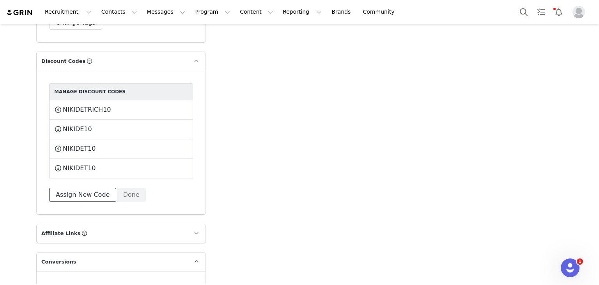
click at [84, 188] on button "Assign New Code" at bounding box center [82, 195] width 67 height 14
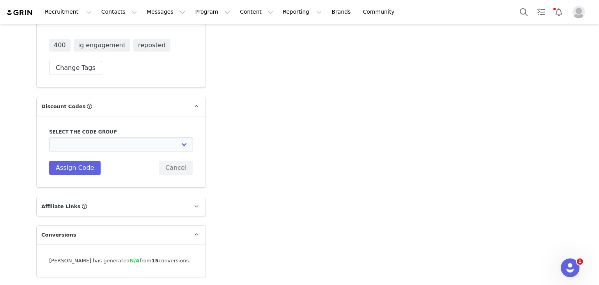
scroll to position [1671, 0]
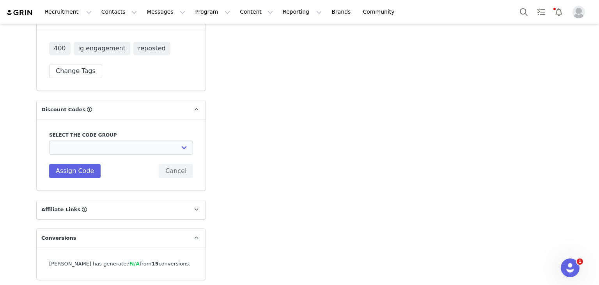
click at [82, 147] on div "Select the code group Edikted UK: NEW TIKTOK ❤️ Edikted UK: NEW IG ❤️ Edikted: …" at bounding box center [121, 154] width 144 height 46
click at [80, 140] on select "Edikted UK: NEW TIKTOK ❤️ Edikted UK: NEW IG ❤️ Edikted: Students + IG Edikted:…" at bounding box center [121, 147] width 144 height 14
select select "10009867"
click at [49, 140] on select "Edikted UK: NEW TIKTOK ❤️ Edikted UK: NEW IG ❤️ Edikted: Students + IG Edikted:…" at bounding box center [121, 147] width 144 height 14
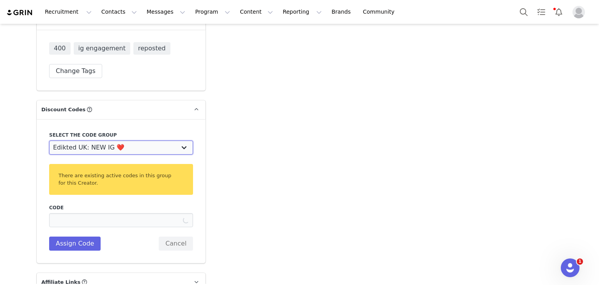
type input "NIKIDETRICH10"
click at [94, 140] on select "Edikted UK: NEW TIKTOK ❤️ Edikted UK: NEW IG ❤️ Edikted: Students + IG Edikted:…" at bounding box center [121, 147] width 144 height 14
select select "10009866"
click at [49, 140] on select "Edikted UK: NEW TIKTOK ❤️ Edikted UK: NEW IG ❤️ Edikted: Students + IG Edikted:…" at bounding box center [121, 147] width 144 height 14
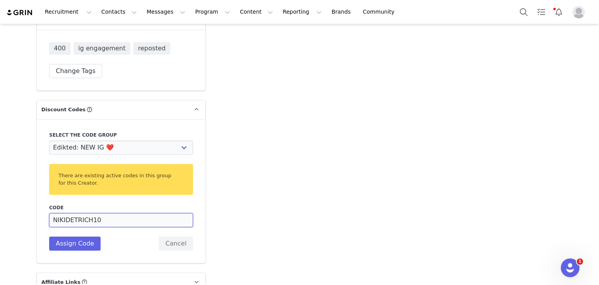
click at [106, 216] on input "NIKIDETRICH10" at bounding box center [121, 220] width 144 height 14
type input "NIKID10"
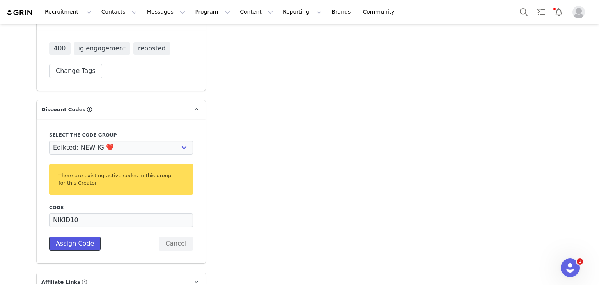
click at [85, 236] on button "Assign Code" at bounding box center [75, 243] width 52 height 14
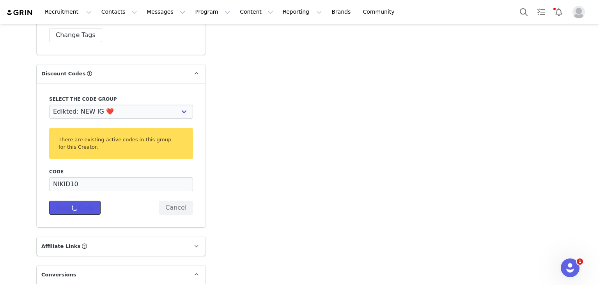
scroll to position [1707, 0]
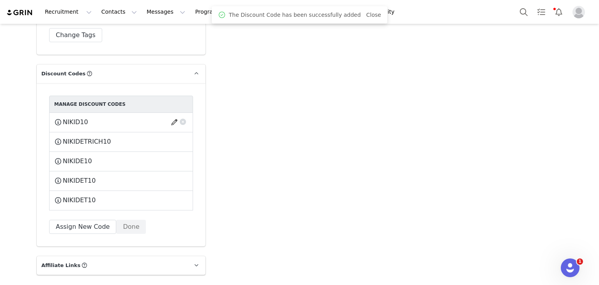
click at [73, 117] on span "NIKID10" at bounding box center [75, 121] width 25 height 9
copy span "NIKID10"
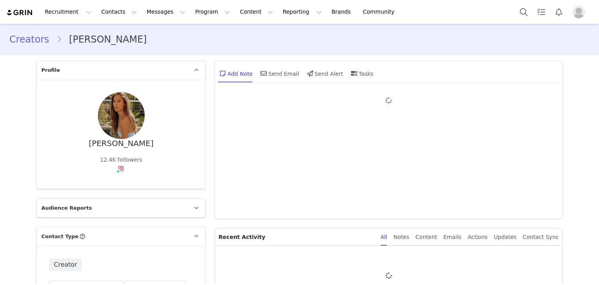
type input "+1 ([GEOGRAPHIC_DATA])"
